Goal: Task Accomplishment & Management: Use online tool/utility

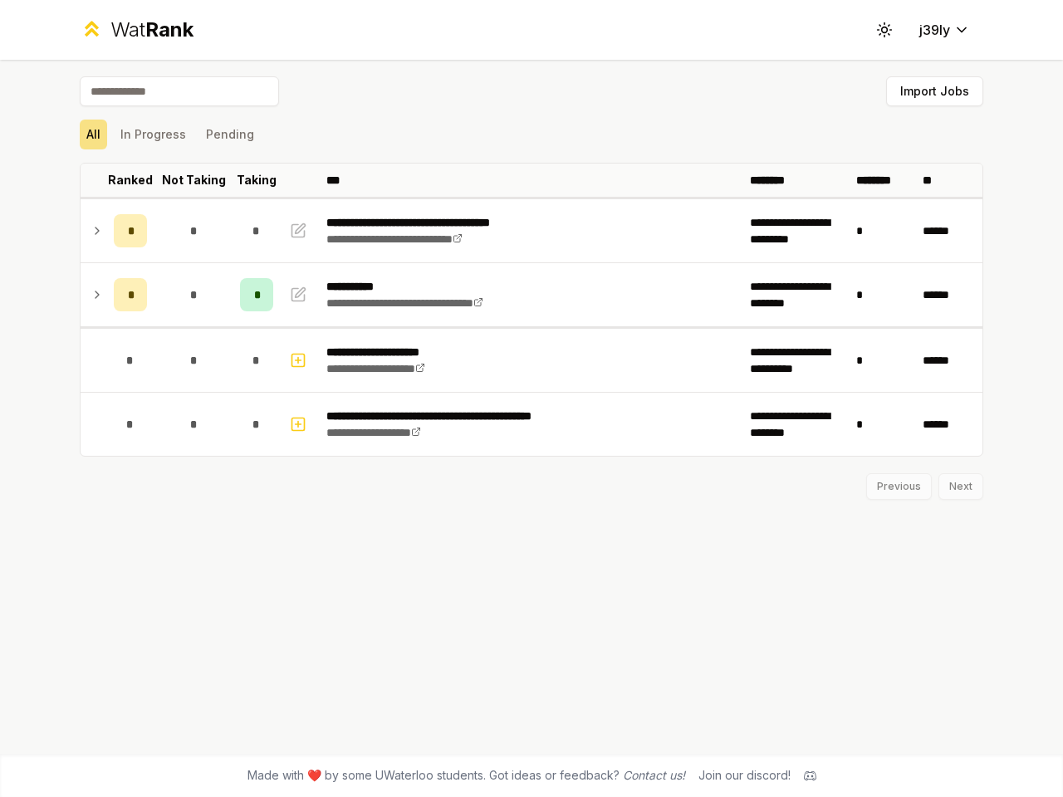
click at [885, 30] on icon at bounding box center [884, 30] width 16 height 16
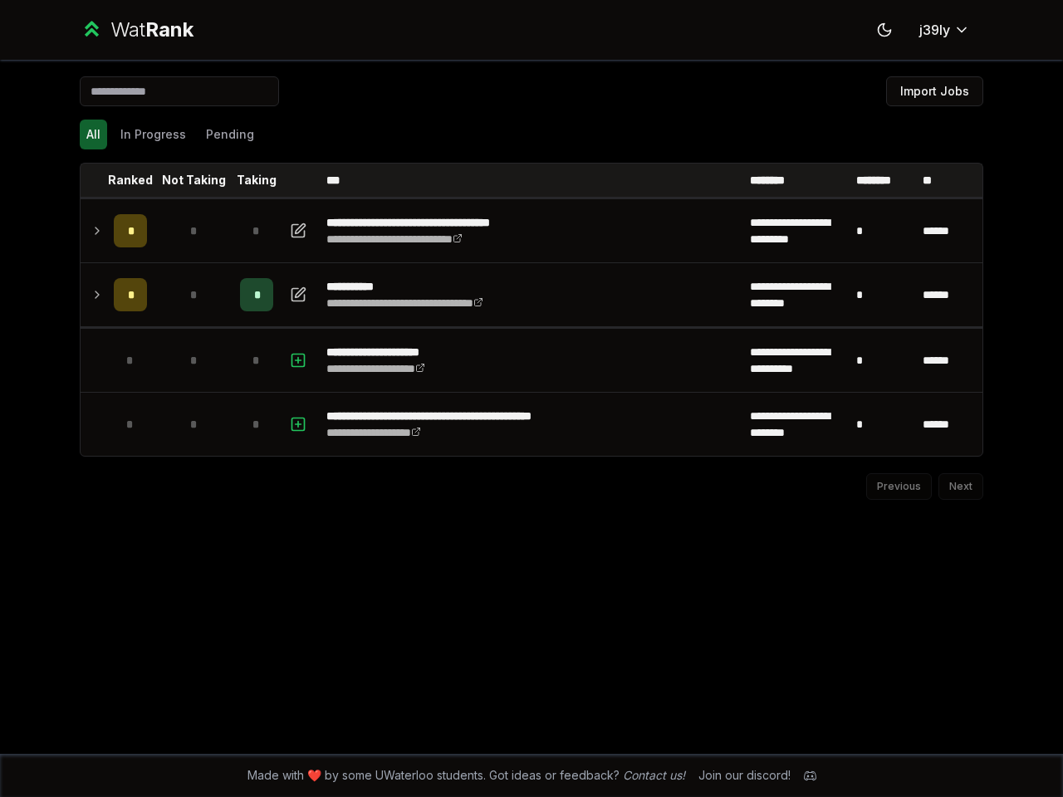
click at [934, 91] on button "Import Jobs" at bounding box center [934, 91] width 97 height 30
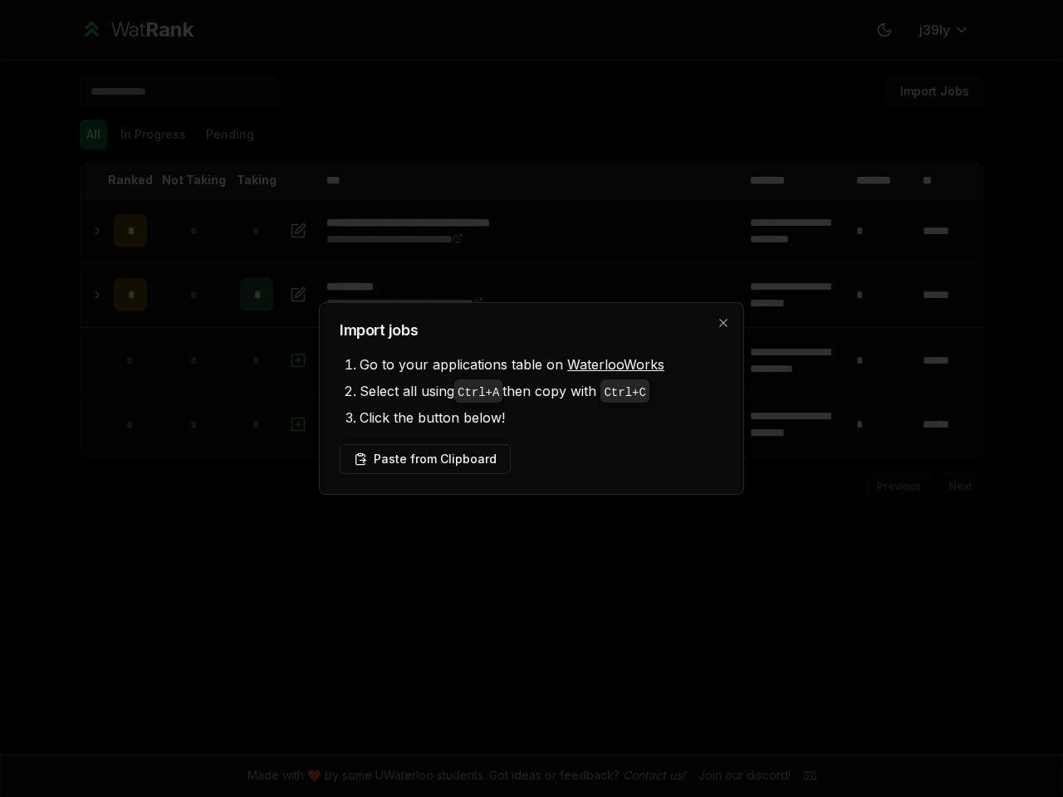
click at [93, 135] on div at bounding box center [531, 398] width 1063 height 797
click at [153, 135] on div at bounding box center [531, 398] width 1063 height 797
click at [229, 135] on button "Pending" at bounding box center [229, 135] width 61 height 30
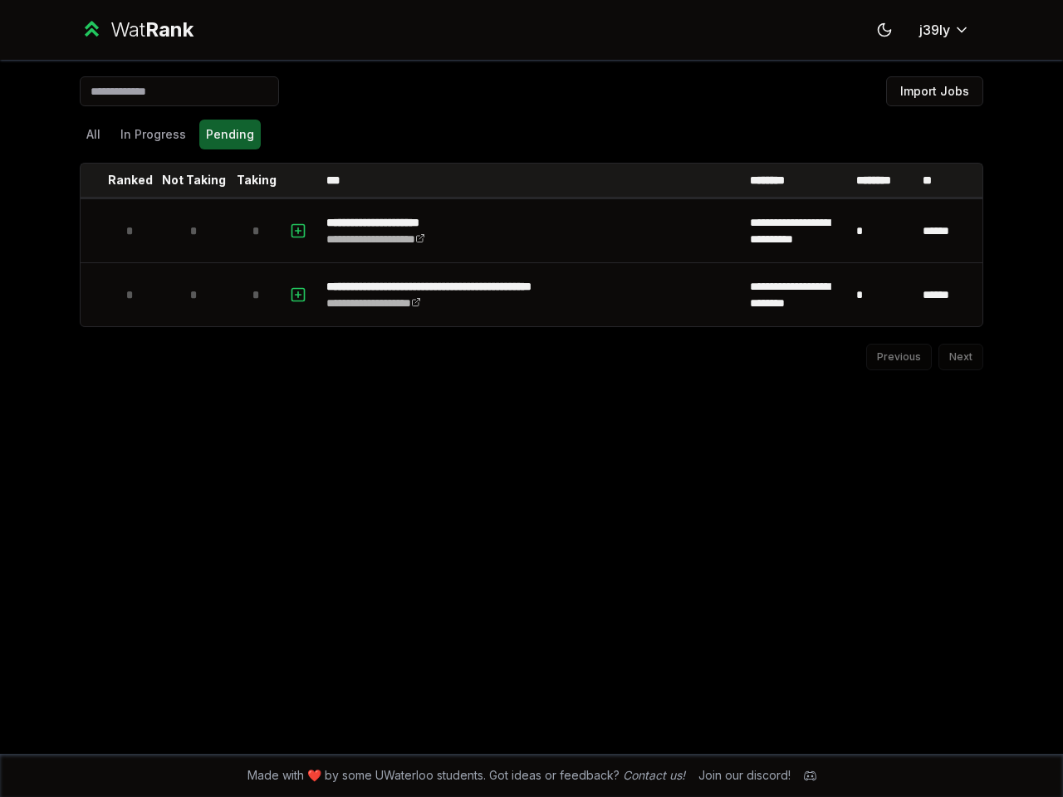
click at [94, 180] on th at bounding box center [94, 180] width 27 height 33
click at [130, 180] on p "Ranked" at bounding box center [130, 180] width 45 height 17
click at [194, 180] on p "Not Taking" at bounding box center [194, 180] width 64 height 17
click at [257, 180] on p "Taking" at bounding box center [257, 180] width 40 height 17
click at [300, 180] on th at bounding box center [300, 180] width 40 height 33
